Goal: Task Accomplishment & Management: Manage account settings

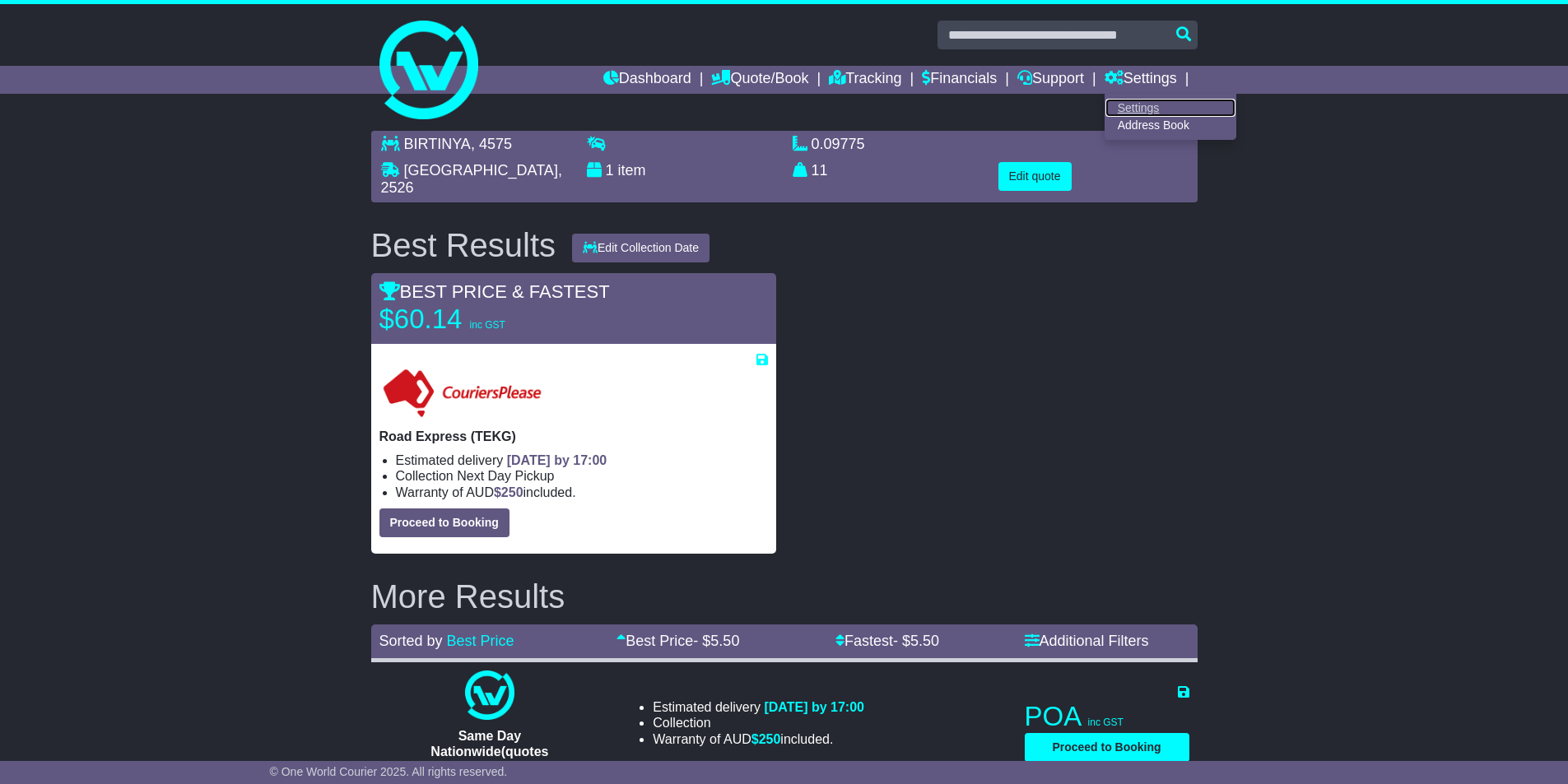
click at [1134, 108] on link "Settings" at bounding box center [1170, 107] width 130 height 18
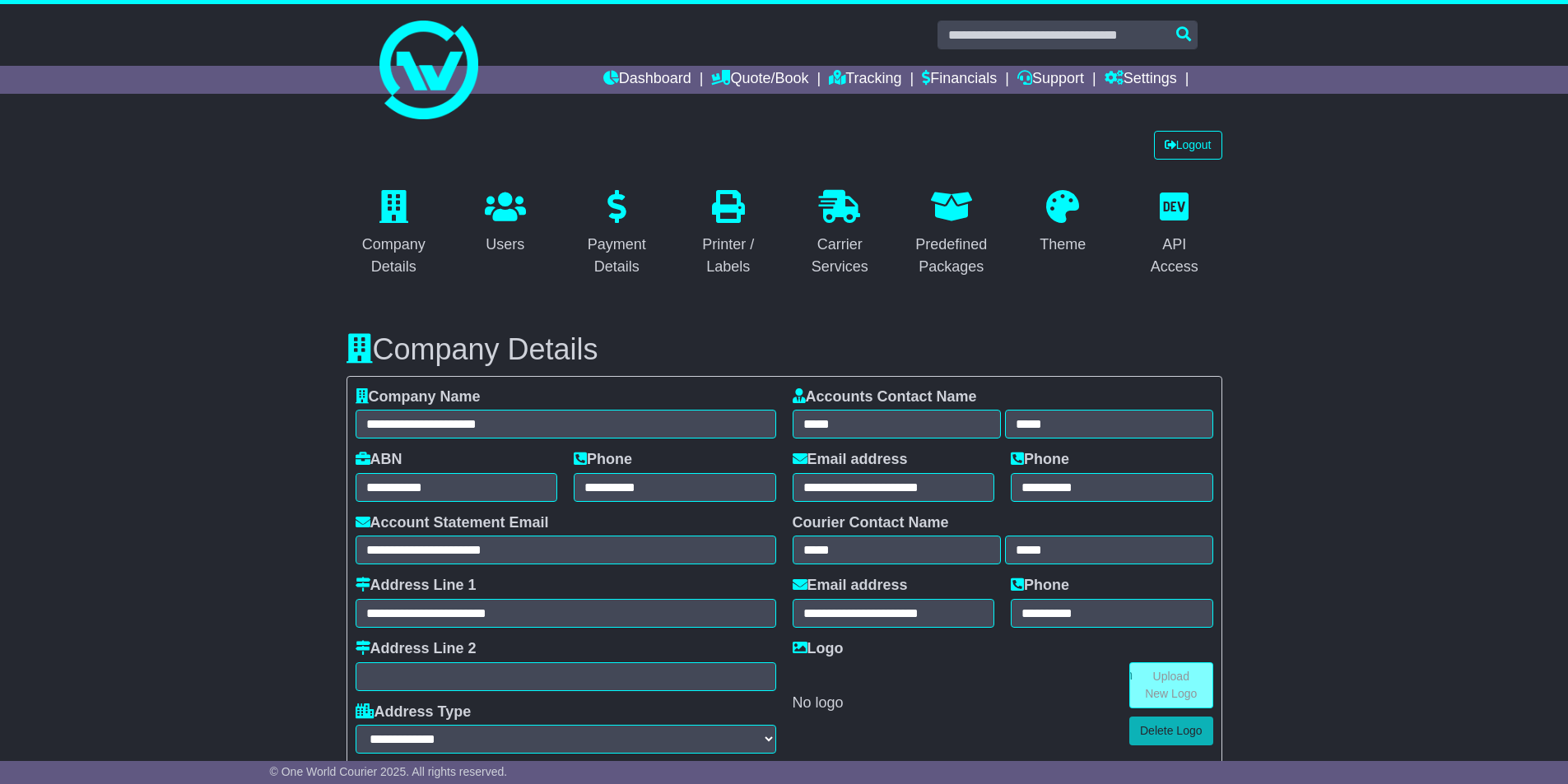
select select "**"
